Goal: Task Accomplishment & Management: Manage account settings

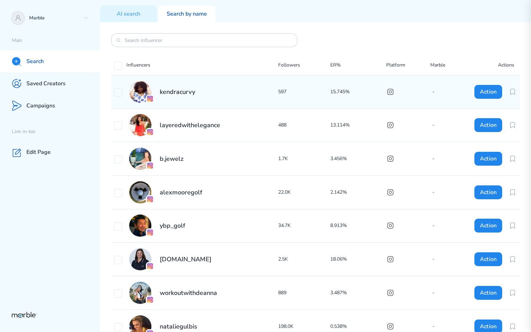
click at [408, 96] on div "kendracurvy 597 15.745% - Action" at bounding box center [315, 91] width 408 height 33
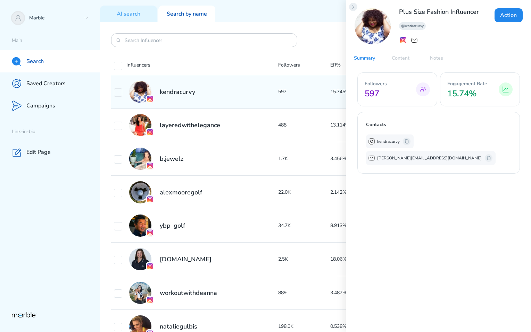
click at [352, 7] on icon at bounding box center [353, 7] width 6 height 6
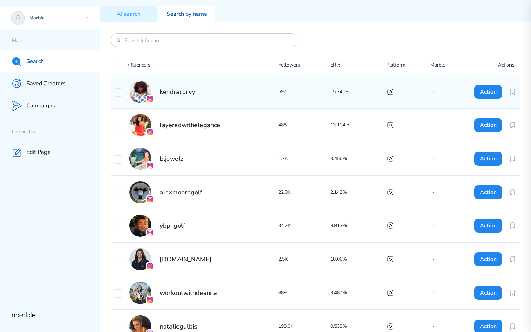
click at [90, 19] on div "Marble" at bounding box center [50, 18] width 100 height 22
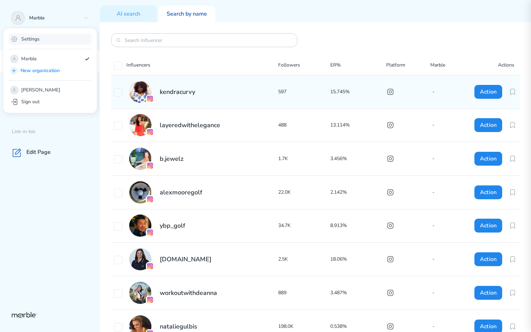
click at [60, 39] on div "Settings" at bounding box center [50, 39] width 83 height 11
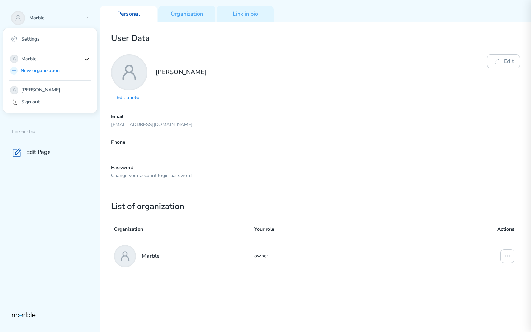
click at [286, 121] on div "Email markouski.u+3475983@gmail.com" at bounding box center [315, 121] width 408 height 15
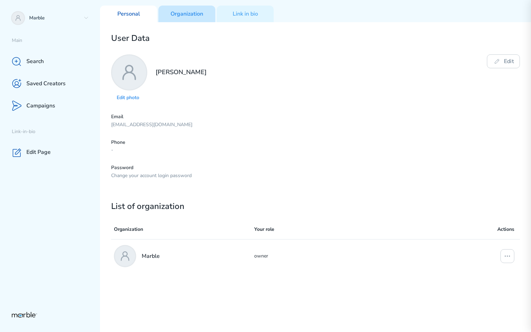
click at [200, 20] on div "Organization" at bounding box center [186, 14] width 57 height 17
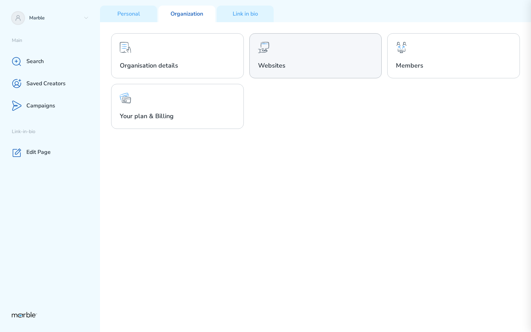
click at [316, 65] on h2 "Websites" at bounding box center [315, 65] width 115 height 8
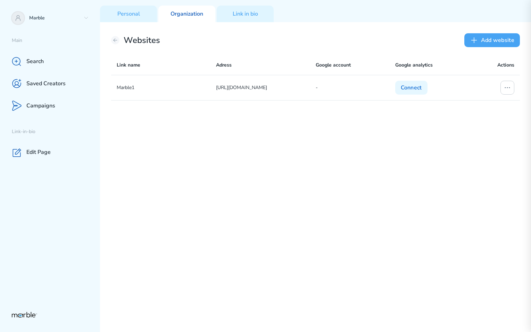
click at [504, 42] on button "Add website" at bounding box center [492, 40] width 56 height 14
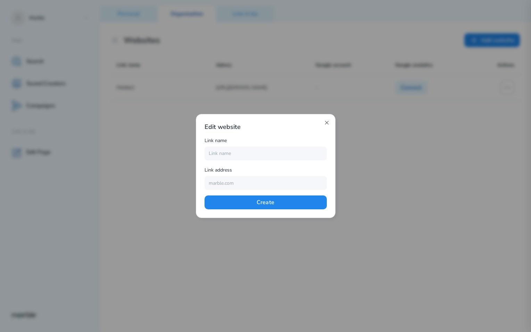
click at [324, 124] on icon at bounding box center [327, 123] width 6 height 6
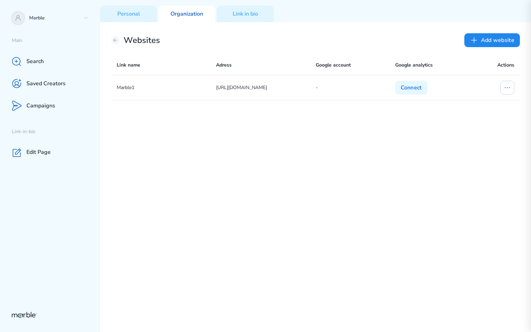
click at [470, 149] on div "Marble1 [URL][DOMAIN_NAME] - Connect" at bounding box center [315, 203] width 408 height 257
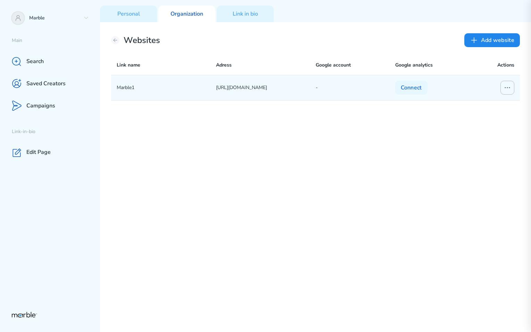
click at [509, 84] on icon at bounding box center [507, 88] width 8 height 8
click at [499, 103] on div "Edit website" at bounding box center [479, 101] width 66 height 11
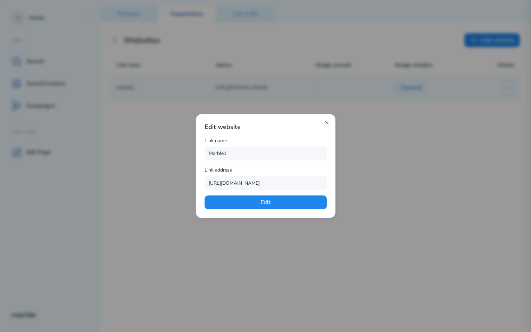
click at [326, 122] on icon at bounding box center [325, 122] width 3 height 3
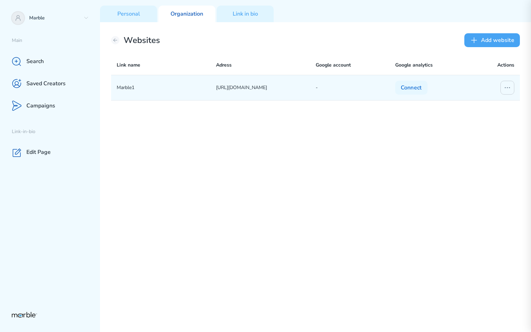
click at [493, 38] on button "Add website" at bounding box center [492, 40] width 56 height 14
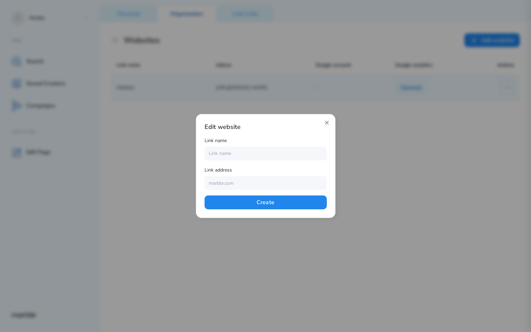
click at [328, 121] on icon at bounding box center [327, 123] width 6 height 6
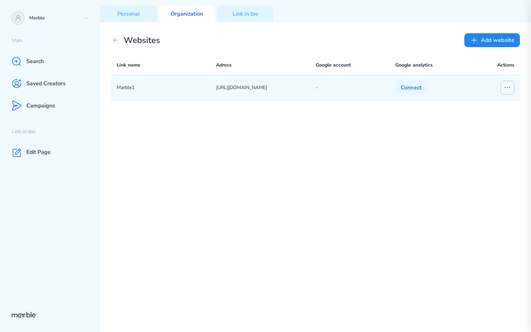
click at [507, 85] on icon at bounding box center [507, 88] width 8 height 8
click at [498, 104] on div "Edit website" at bounding box center [479, 101] width 66 height 11
click at [508, 89] on icon at bounding box center [507, 88] width 8 height 8
click at [490, 116] on div "Edit connection" at bounding box center [479, 115] width 66 height 11
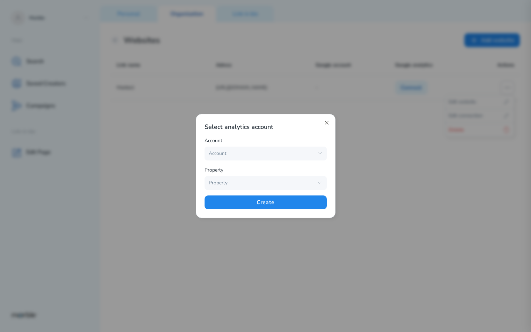
click at [328, 121] on icon at bounding box center [327, 123] width 6 height 6
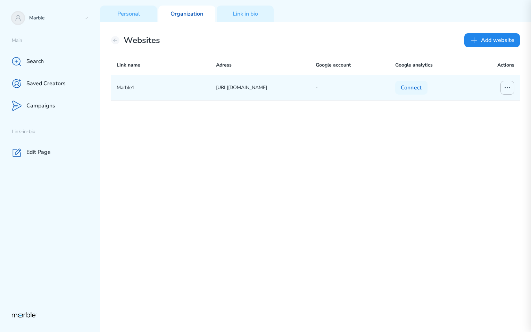
click at [510, 90] on icon at bounding box center [507, 88] width 8 height 8
click at [474, 118] on p "Edit connection" at bounding box center [465, 116] width 34 height 8
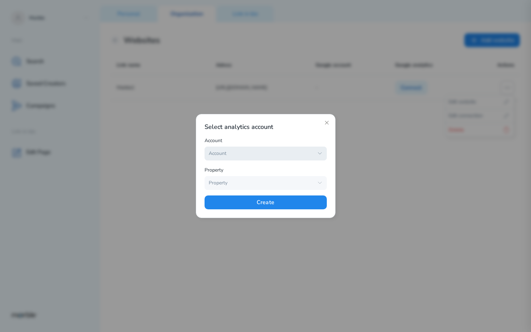
click at [319, 153] on icon "button" at bounding box center [320, 154] width 6 height 6
click at [327, 124] on icon at bounding box center [327, 123] width 6 height 6
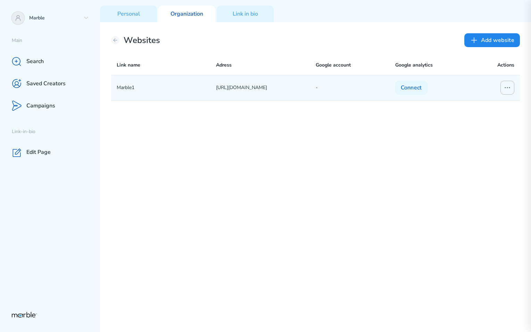
click at [506, 87] on icon at bounding box center [507, 88] width 8 height 8
click at [480, 132] on div "Delete" at bounding box center [479, 130] width 66 height 11
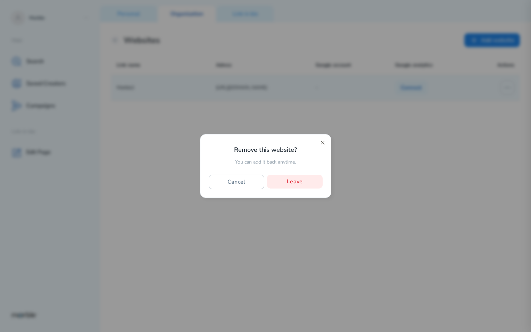
click at [322, 142] on icon at bounding box center [323, 143] width 6 height 6
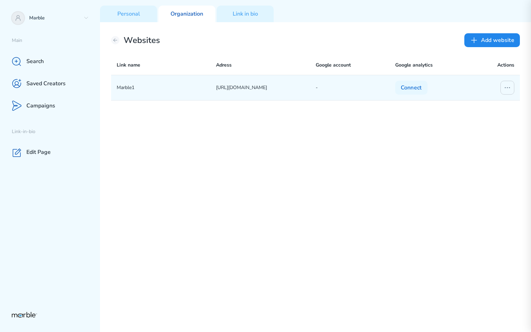
click at [450, 148] on div "Marble1 https://www.youtube.com/@shisp - Connect" at bounding box center [315, 203] width 408 height 257
click at [413, 89] on button "Connect" at bounding box center [411, 88] width 32 height 14
click at [510, 88] on icon at bounding box center [507, 88] width 8 height 8
click at [480, 116] on p "Edit connection" at bounding box center [465, 116] width 34 height 8
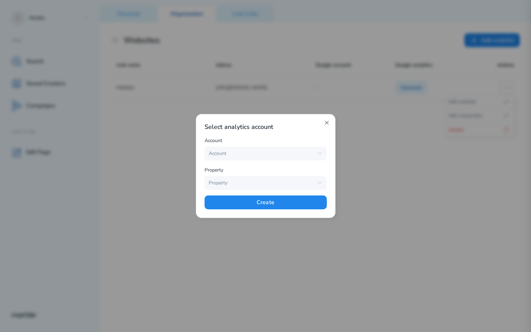
click at [327, 122] on icon at bounding box center [325, 122] width 3 height 3
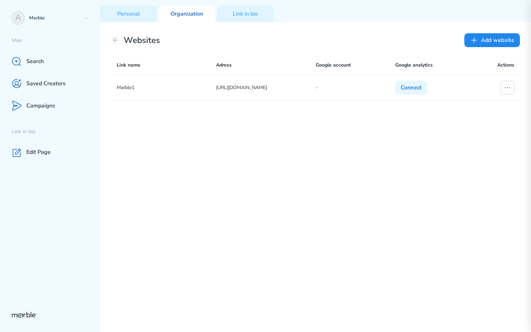
click at [485, 143] on div "Marble1 https://www.youtube.com/@shisp - Connect" at bounding box center [315, 203] width 408 height 257
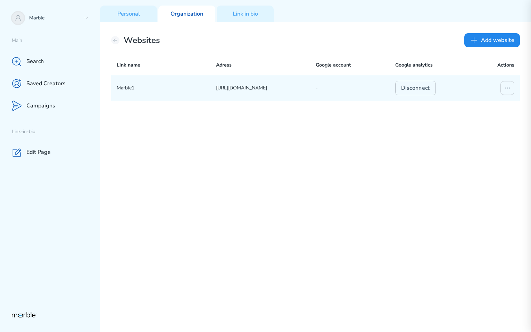
click at [423, 86] on button "Disconnect" at bounding box center [415, 88] width 41 height 15
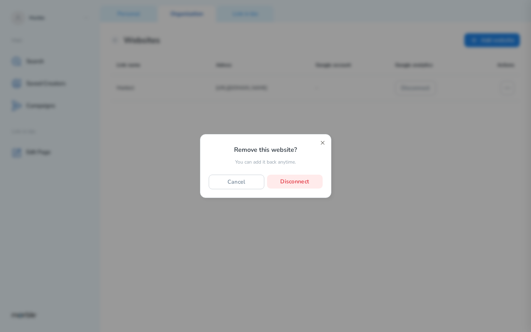
click at [322, 143] on icon at bounding box center [321, 142] width 3 height 3
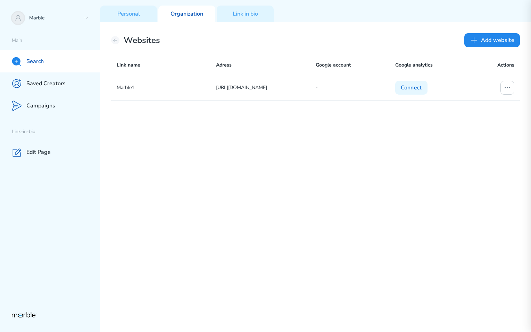
click at [64, 58] on div "Search" at bounding box center [50, 61] width 100 height 22
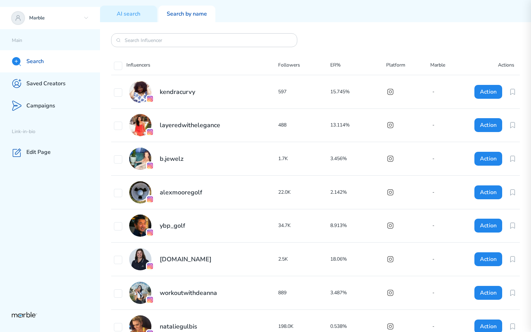
click at [70, 18] on p "Marble" at bounding box center [54, 18] width 51 height 7
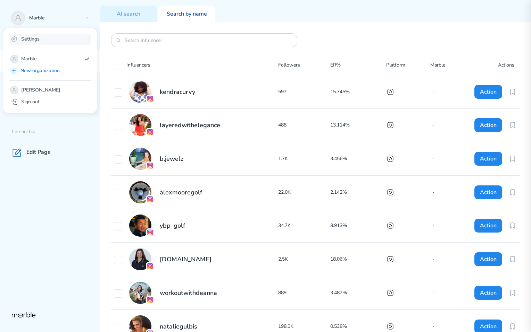
click at [55, 40] on div "Settings" at bounding box center [50, 39] width 83 height 11
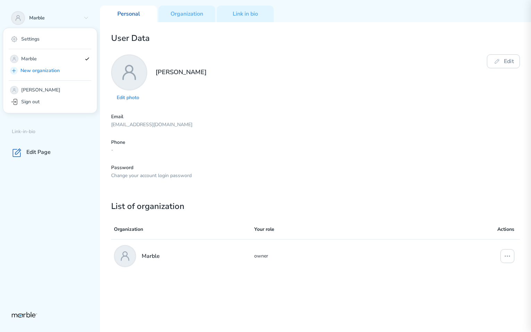
click at [245, 124] on p "[EMAIL_ADDRESS][DOMAIN_NAME]" at bounding box center [315, 125] width 408 height 7
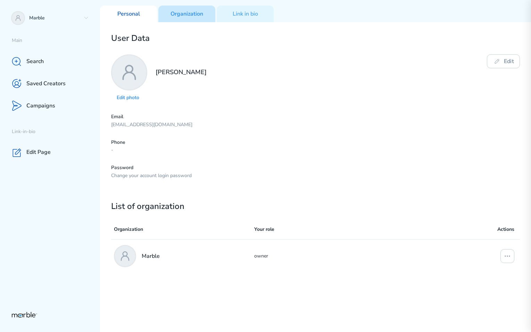
click at [193, 15] on p "Organization" at bounding box center [186, 13] width 33 height 7
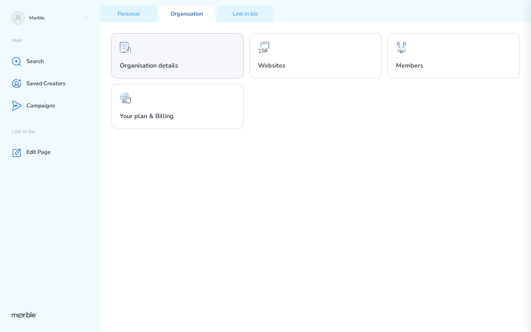
click at [217, 51] on div "Organisation details" at bounding box center [177, 55] width 133 height 45
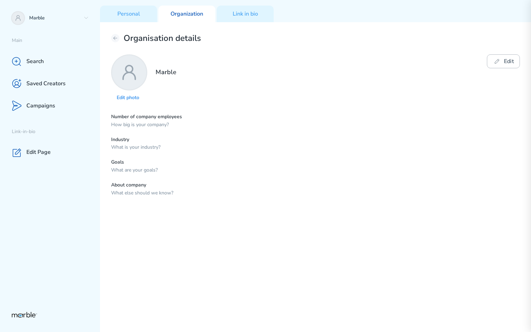
click at [500, 56] on button "Edit" at bounding box center [503, 61] width 33 height 14
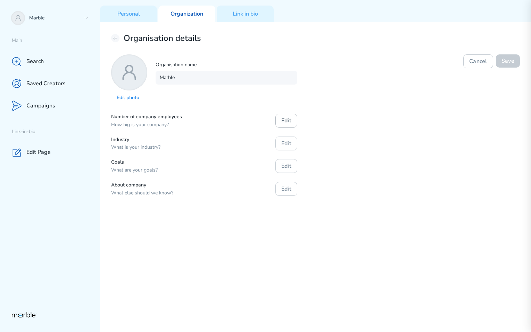
click at [282, 121] on button "Edit" at bounding box center [286, 121] width 22 height 14
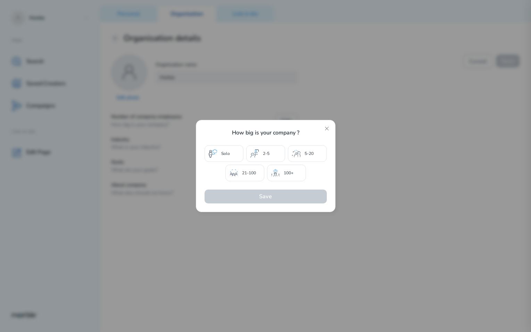
click at [383, 131] on div at bounding box center [265, 166] width 531 height 332
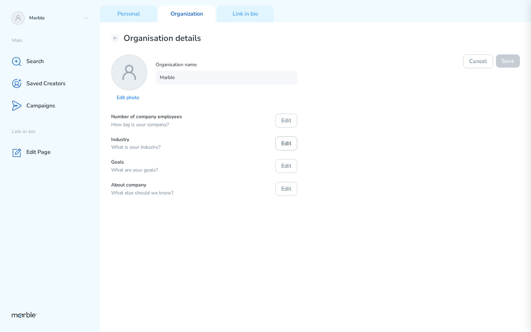
click at [290, 141] on button "Edit" at bounding box center [286, 144] width 22 height 14
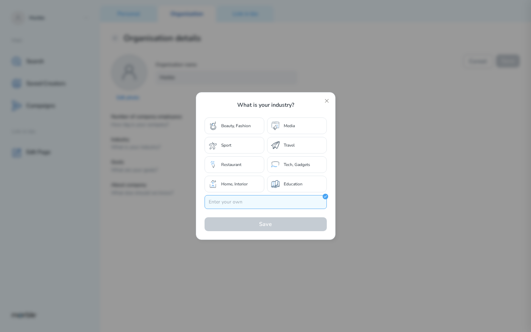
click at [362, 154] on div at bounding box center [265, 166] width 531 height 332
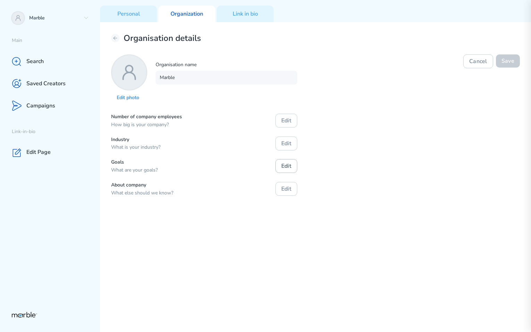
click at [282, 163] on button "Edit" at bounding box center [286, 166] width 22 height 14
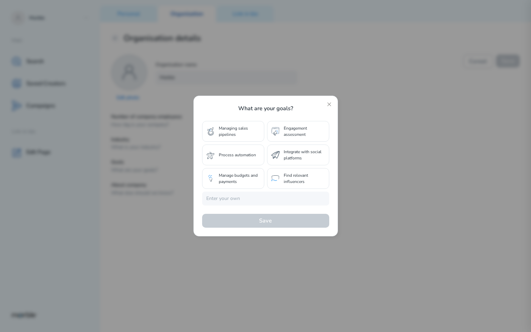
click at [385, 166] on div at bounding box center [265, 166] width 531 height 332
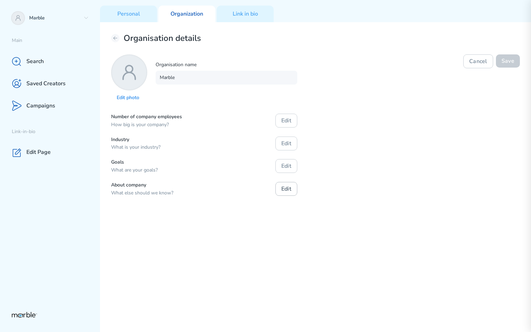
click at [291, 191] on button "Edit" at bounding box center [286, 189] width 22 height 14
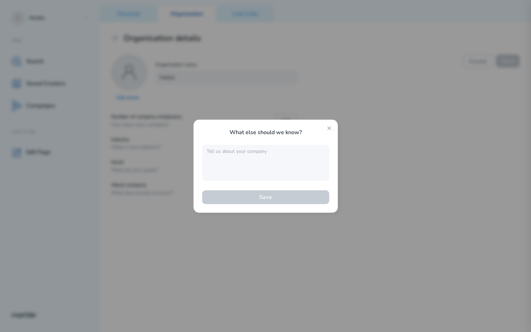
click at [385, 176] on div at bounding box center [265, 166] width 531 height 332
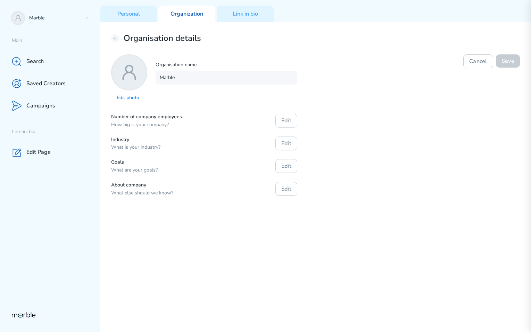
click at [359, 88] on div "Edit photo Organisation name Marble Cancel Save" at bounding box center [315, 78] width 408 height 48
click at [53, 50] on div "Search" at bounding box center [50, 61] width 100 height 22
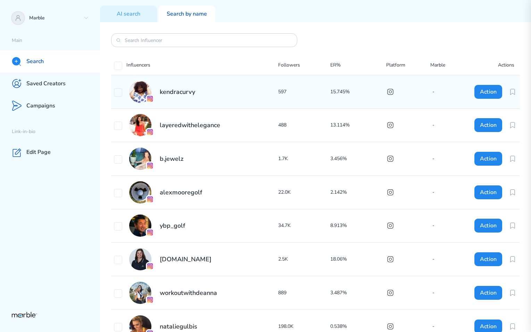
click at [244, 90] on div "kendracurvy" at bounding box center [196, 92] width 164 height 22
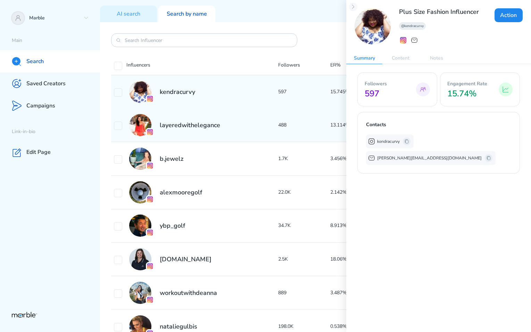
click at [251, 119] on div "layeredwithelegance" at bounding box center [196, 125] width 164 height 22
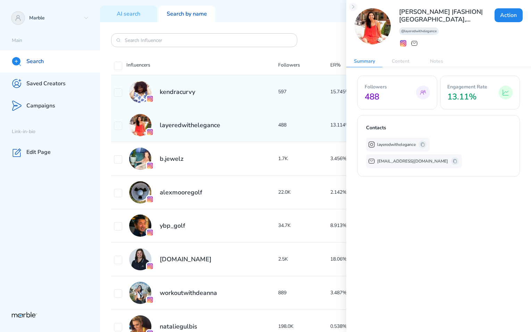
click at [250, 90] on div "kendracurvy" at bounding box center [196, 92] width 164 height 22
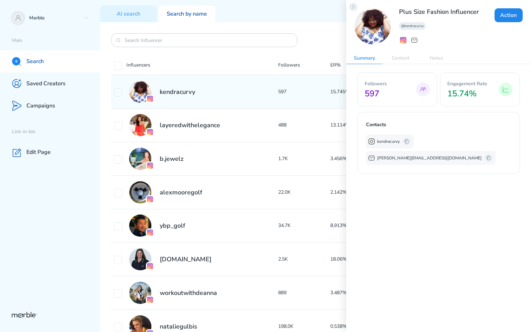
click at [352, 8] on icon at bounding box center [353, 7] width 6 height 6
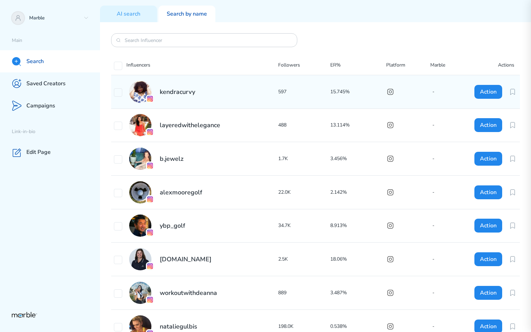
click at [243, 96] on div "kendracurvy" at bounding box center [196, 92] width 164 height 22
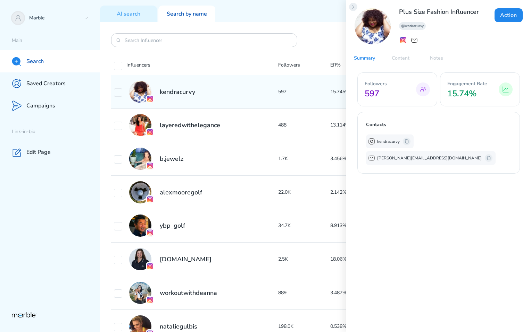
click at [354, 7] on icon at bounding box center [353, 7] width 6 height 6
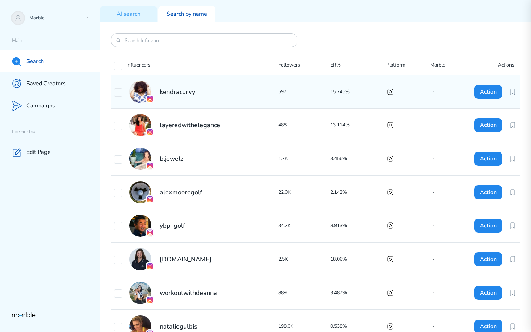
click at [259, 91] on div "kendracurvy" at bounding box center [196, 92] width 164 height 22
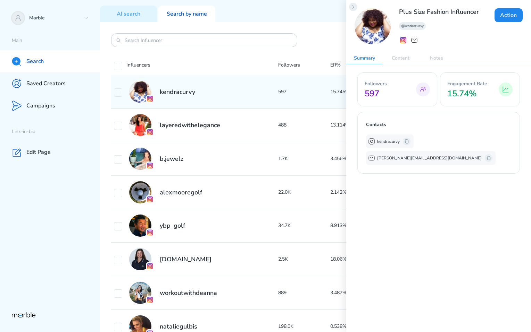
click at [354, 8] on icon at bounding box center [353, 7] width 6 height 6
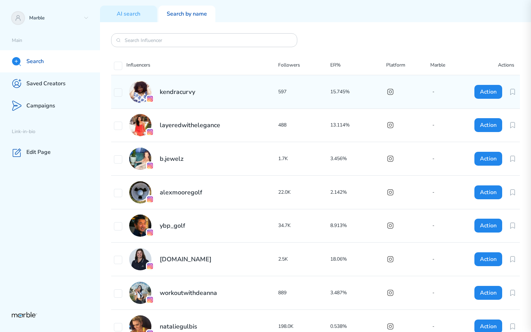
click at [259, 95] on div "kendracurvy" at bounding box center [196, 92] width 164 height 22
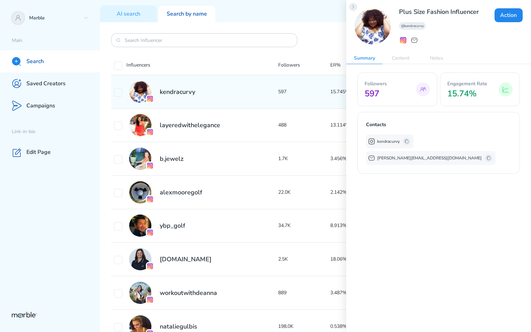
click at [352, 8] on icon at bounding box center [353, 7] width 6 height 6
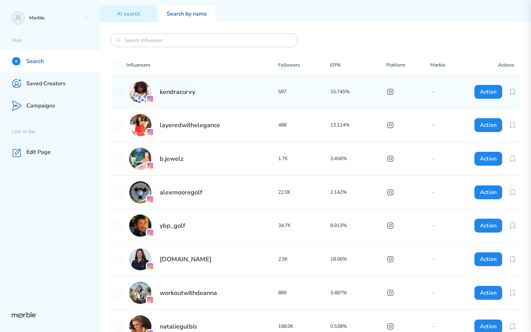
click at [258, 91] on div "kendracurvy" at bounding box center [196, 92] width 164 height 22
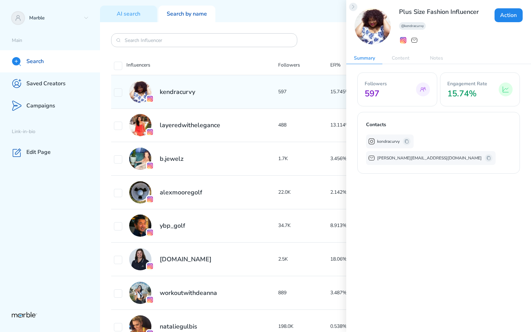
click at [353, 7] on icon at bounding box center [353, 6] width 2 height 3
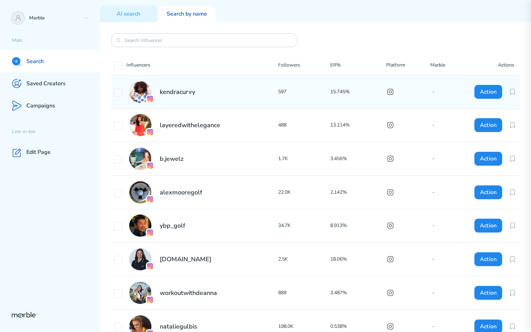
click at [253, 96] on div "kendracurvy" at bounding box center [196, 92] width 164 height 22
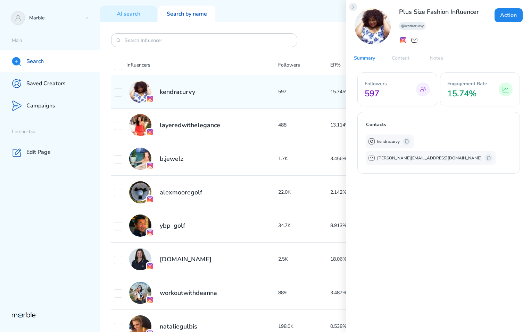
click at [353, 7] on icon at bounding box center [353, 7] width 6 height 6
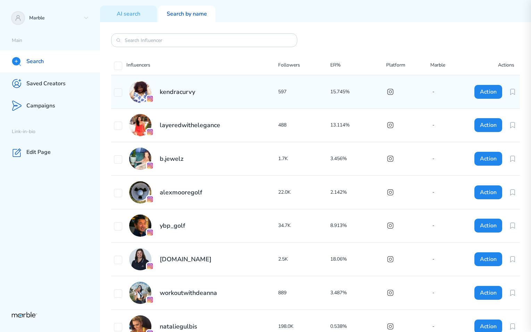
click at [427, 76] on div "kendracurvy 597 15.745% - Action" at bounding box center [315, 91] width 408 height 33
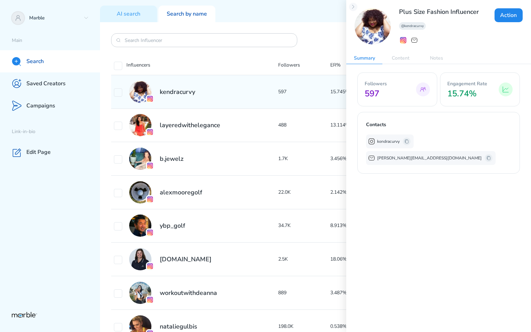
click at [524, 4] on div "Plus Size Fashion Influencer @kendracurvy Action" at bounding box center [438, 26] width 185 height 53
click at [351, 8] on icon at bounding box center [353, 7] width 6 height 6
